Goal: Transaction & Acquisition: Purchase product/service

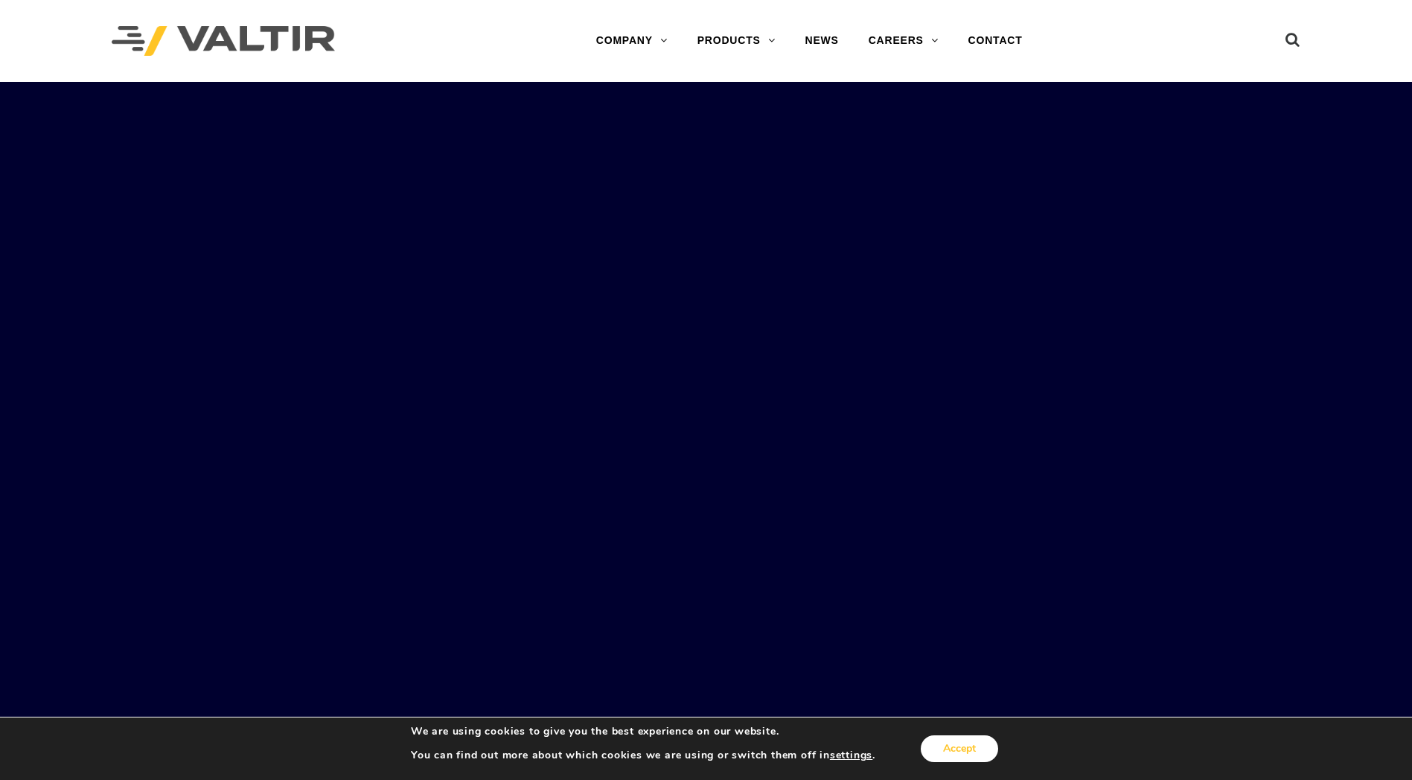
click at [980, 744] on button "Accept" at bounding box center [959, 748] width 77 height 27
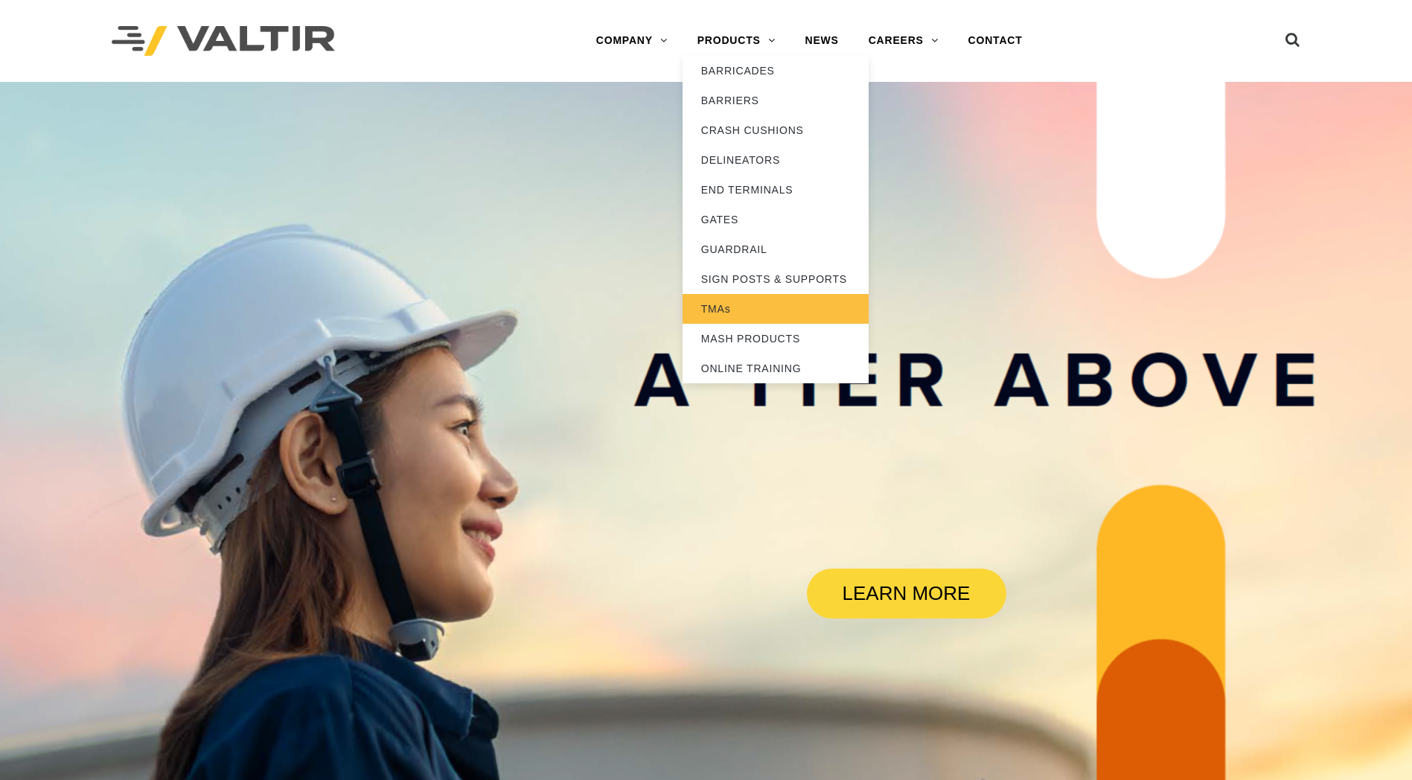
click at [726, 307] on link "TMAs" at bounding box center [775, 309] width 186 height 30
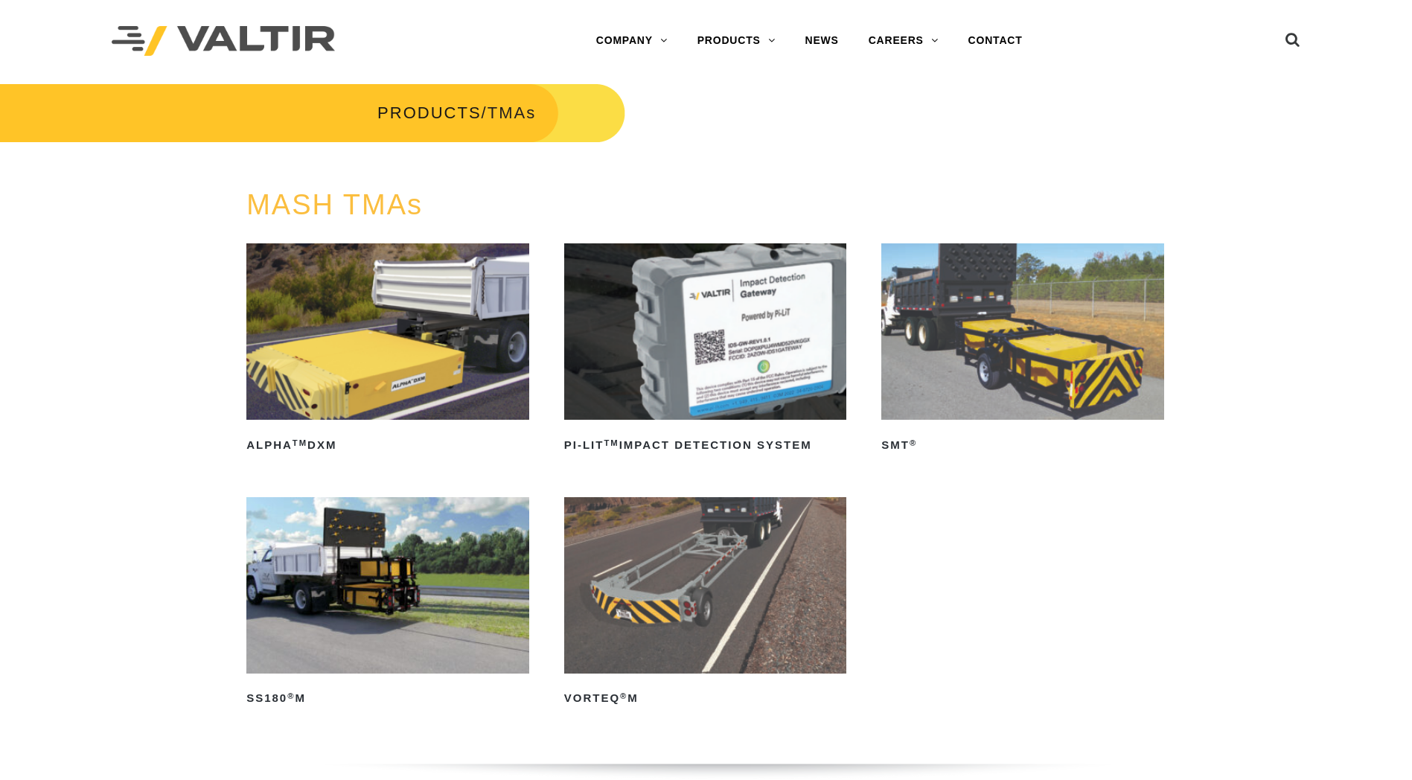
click at [994, 391] on img at bounding box center [1022, 331] width 283 height 176
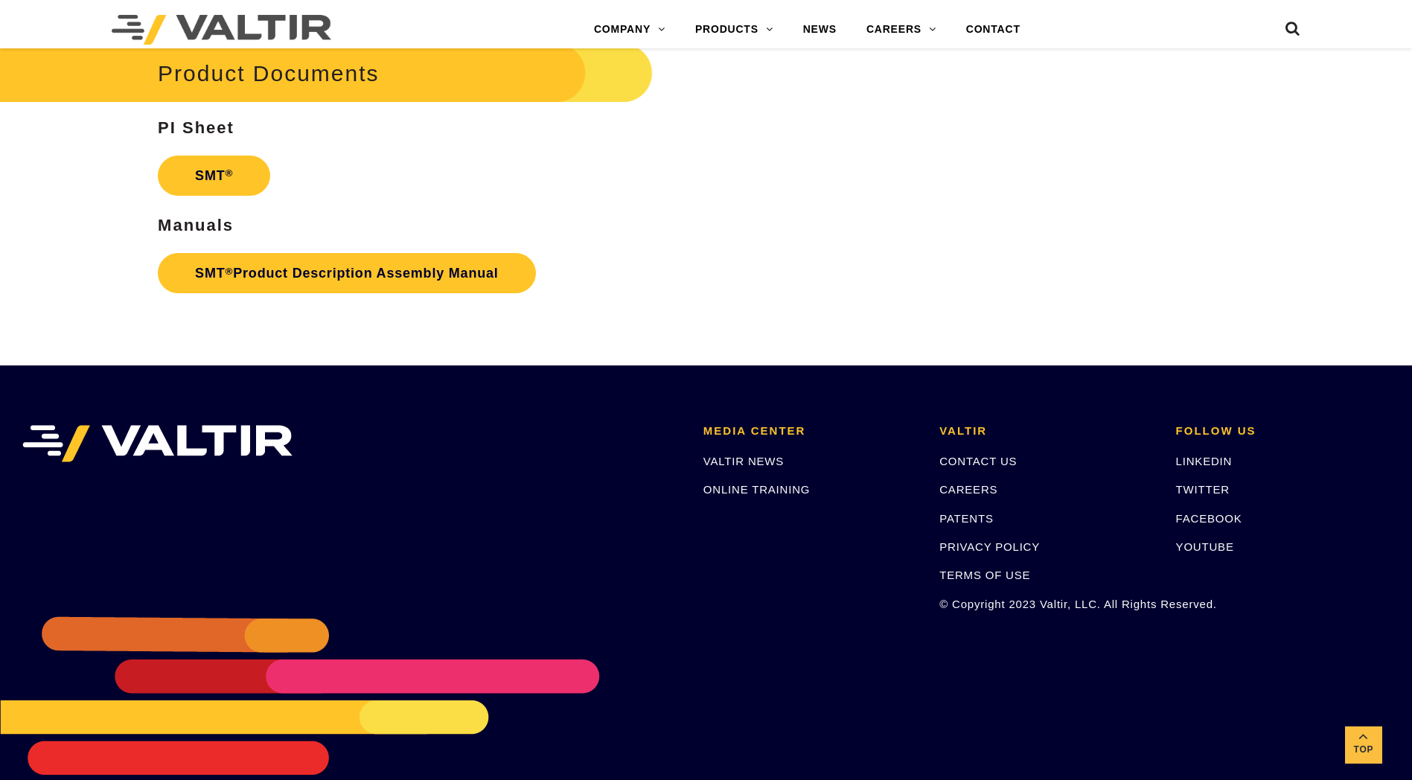
scroll to position [4274, 0]
